Goal: Navigation & Orientation: Find specific page/section

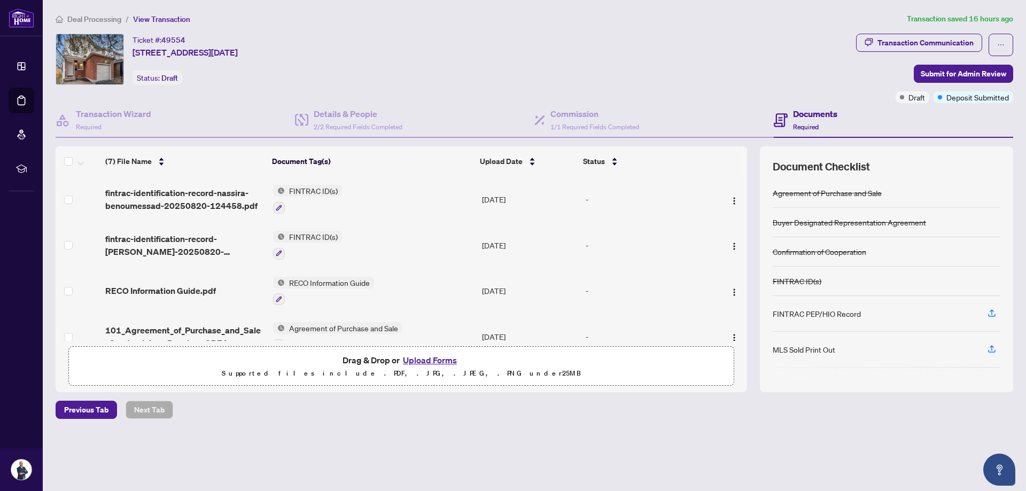
scroll to position [93, 0]
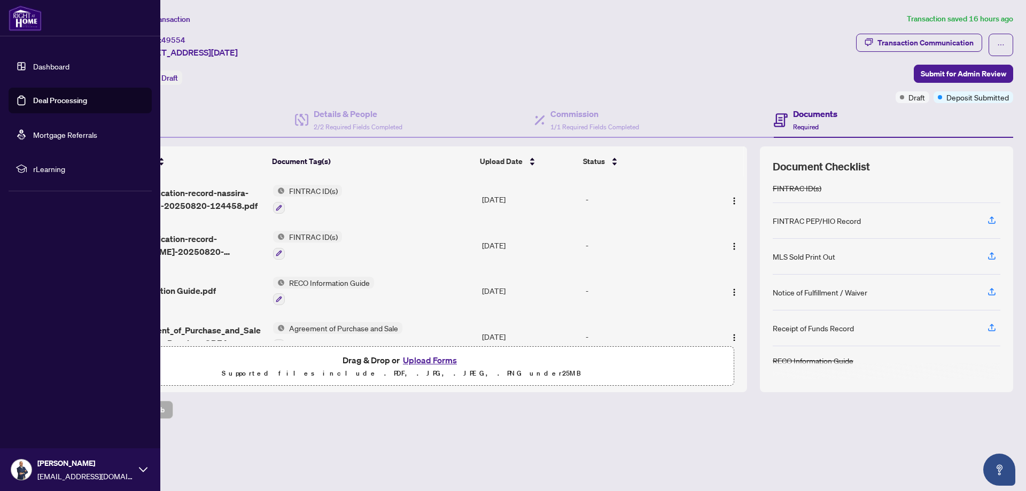
click at [39, 96] on link "Deal Processing" at bounding box center [60, 101] width 54 height 10
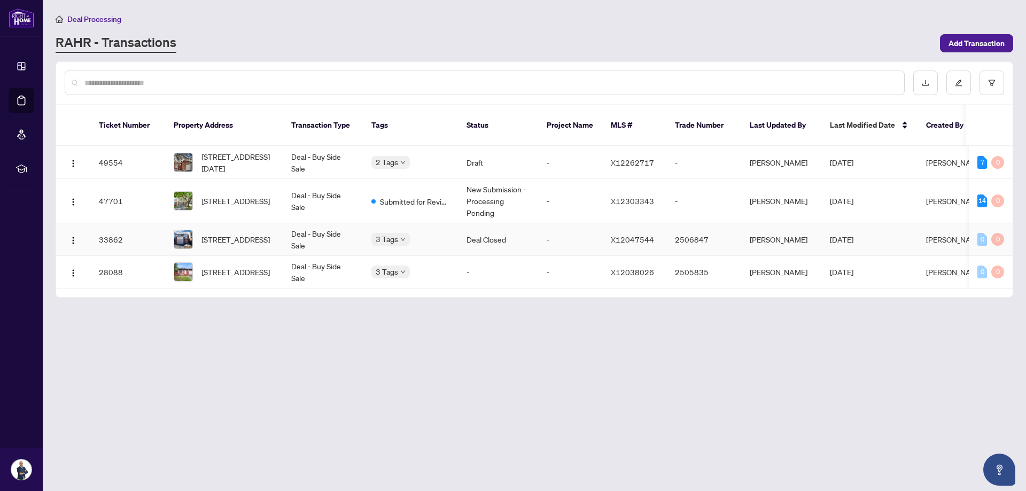
click at [401, 227] on div "Approved" at bounding box center [425, 233] width 94 height 13
click at [409, 302] on main "Deal Processing [PERSON_NAME] - Transactions Add Transaction Ticket Number Prop…" at bounding box center [534, 245] width 983 height 491
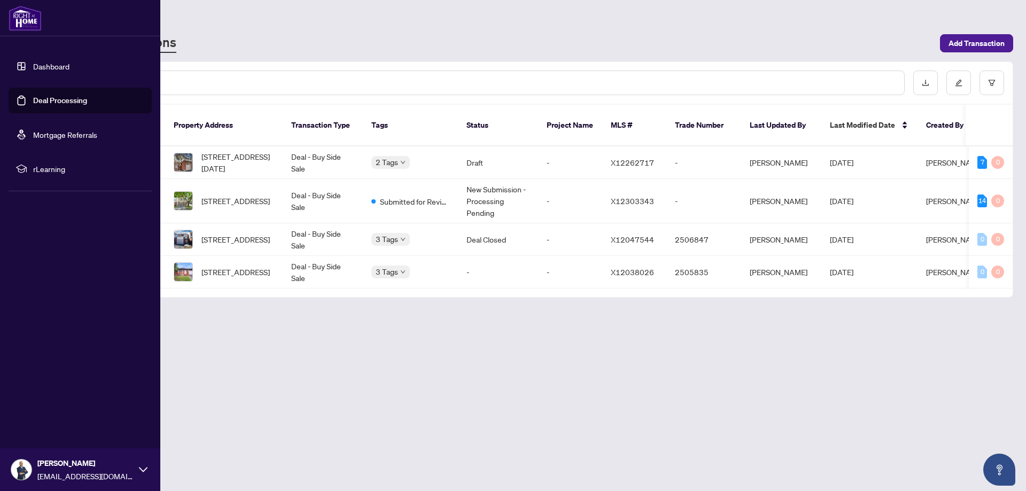
click at [53, 65] on link "Dashboard" at bounding box center [51, 66] width 36 height 10
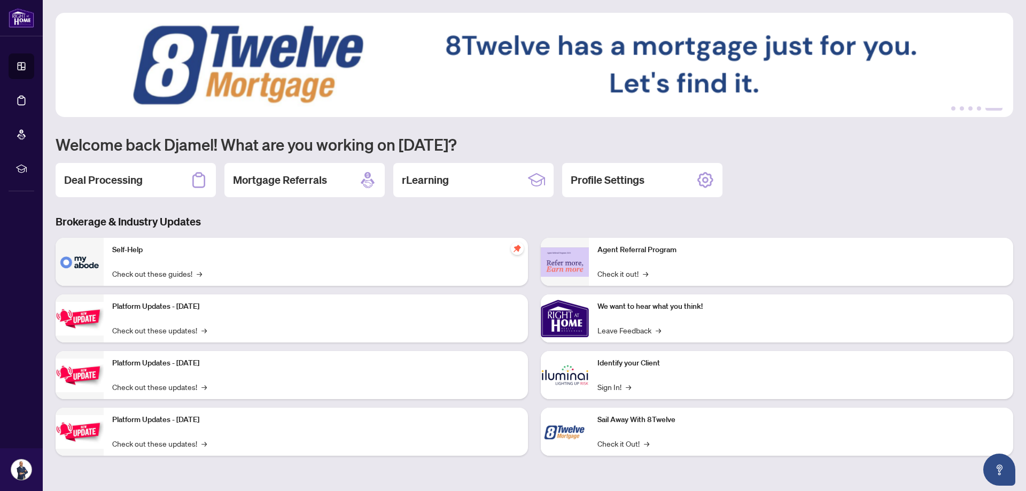
click at [565, 253] on img at bounding box center [565, 261] width 48 height 29
click at [624, 268] on link "Check it out! →" at bounding box center [623, 274] width 51 height 12
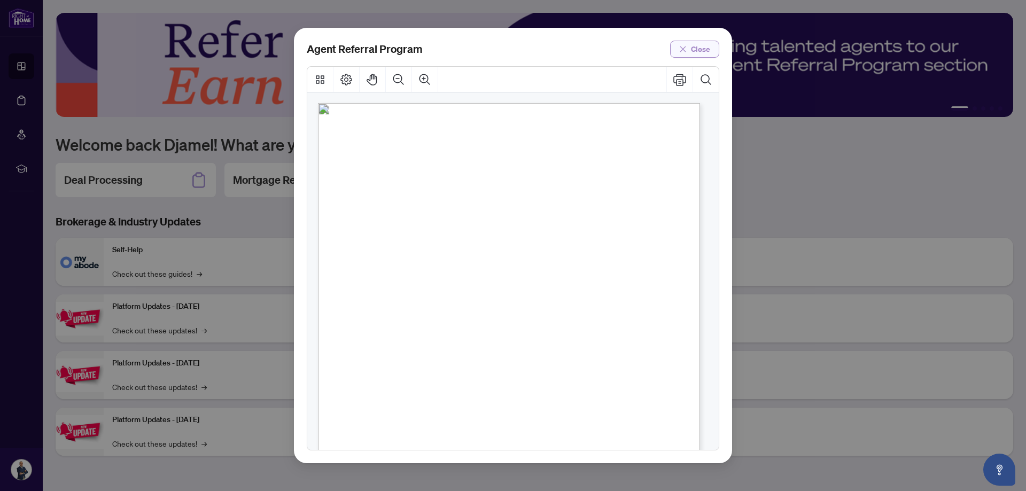
click at [702, 47] on span "Close" at bounding box center [700, 49] width 19 height 17
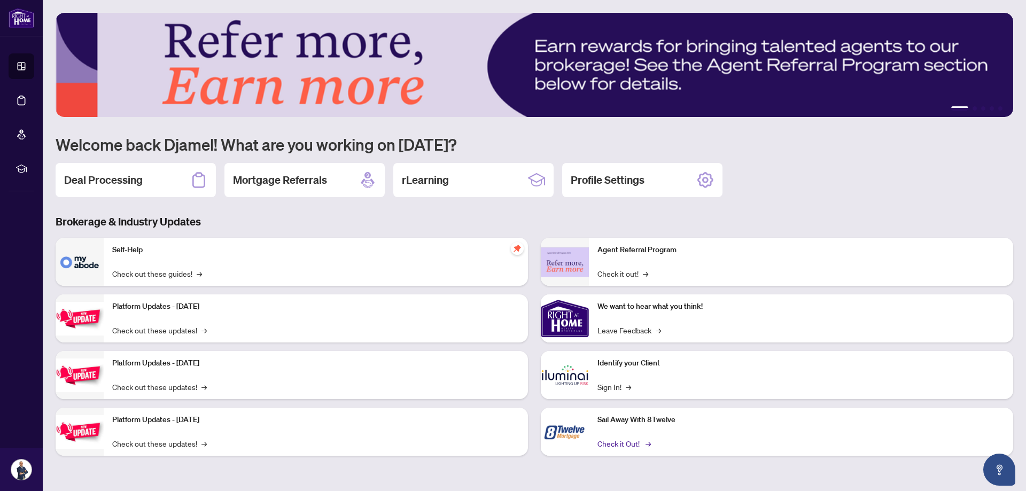
click at [623, 446] on link "Check it Out! →" at bounding box center [624, 444] width 52 height 12
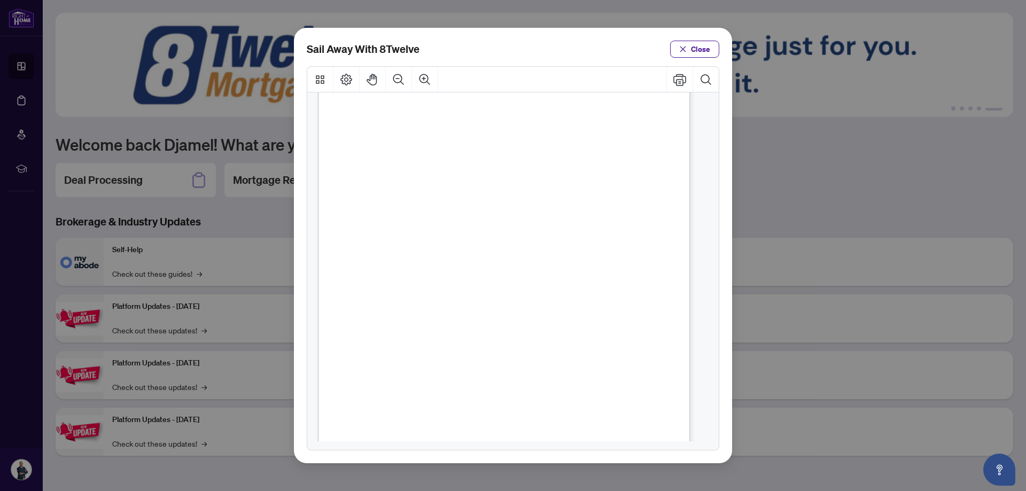
scroll to position [154, 0]
click at [687, 43] on span "button" at bounding box center [682, 49] width 7 height 17
